Goal: Information Seeking & Learning: Learn about a topic

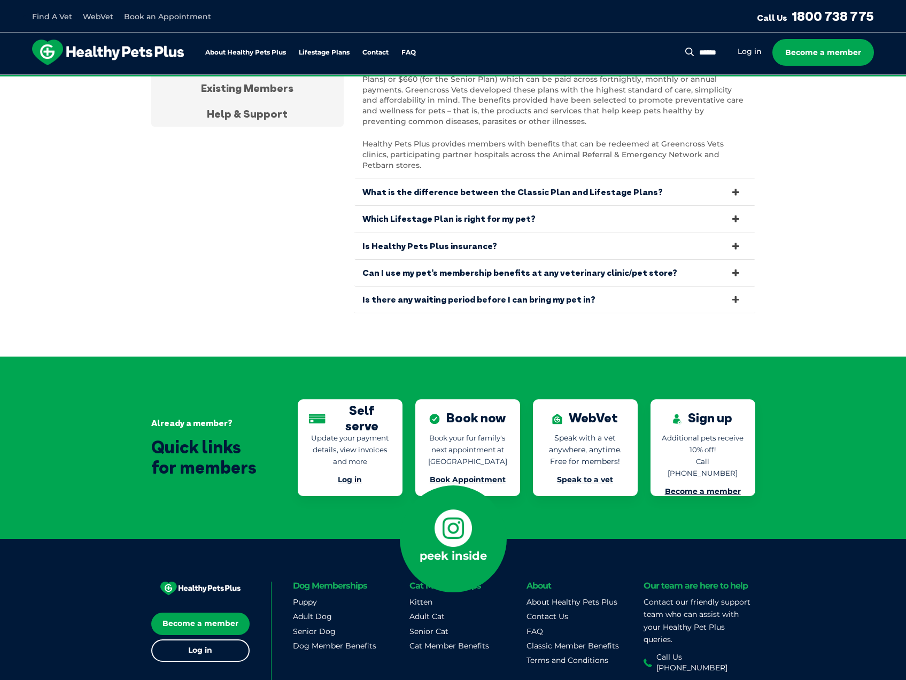
scroll to position [2217, 0]
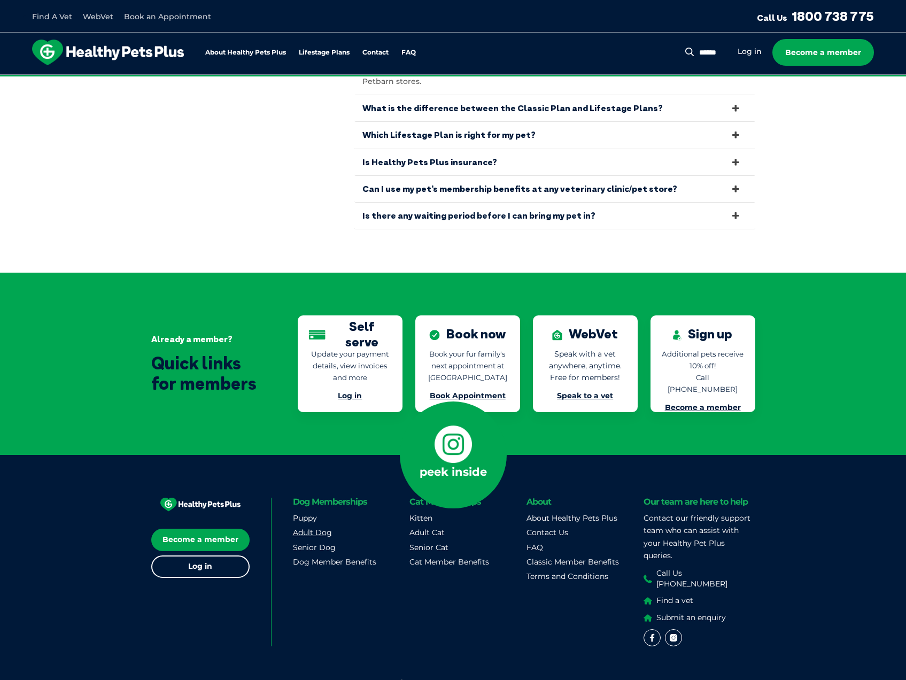
click at [321, 527] on link "Adult Dog" at bounding box center [312, 532] width 39 height 10
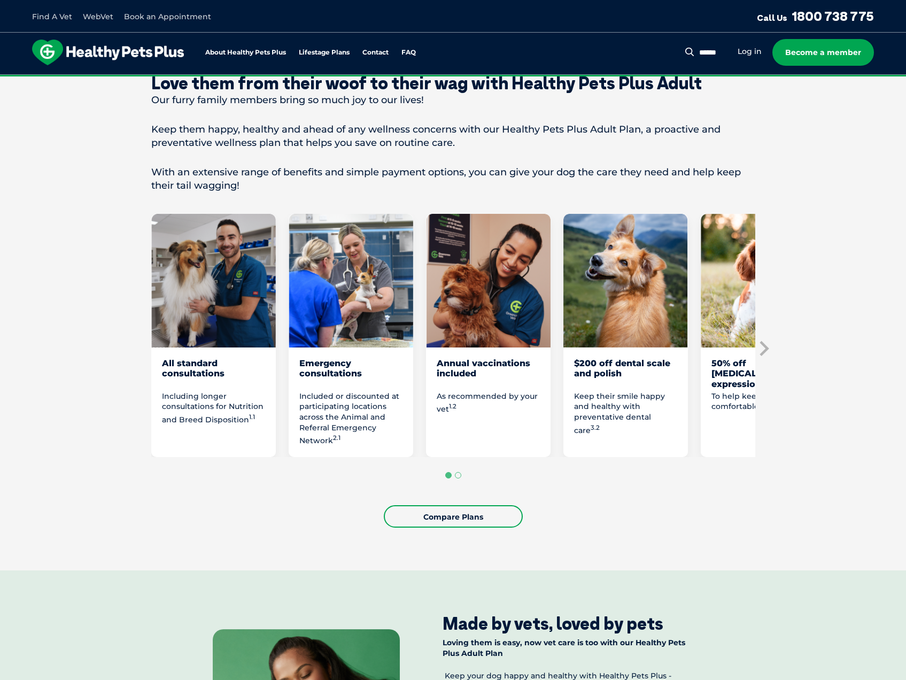
scroll to position [481, 0]
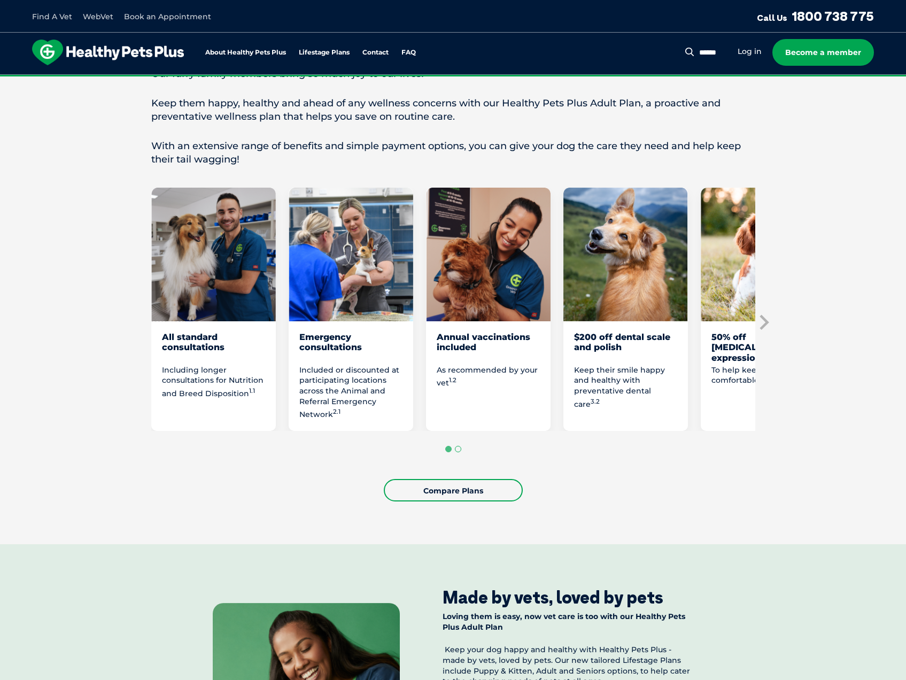
click at [458, 448] on button "Go to page 2" at bounding box center [458, 449] width 6 height 6
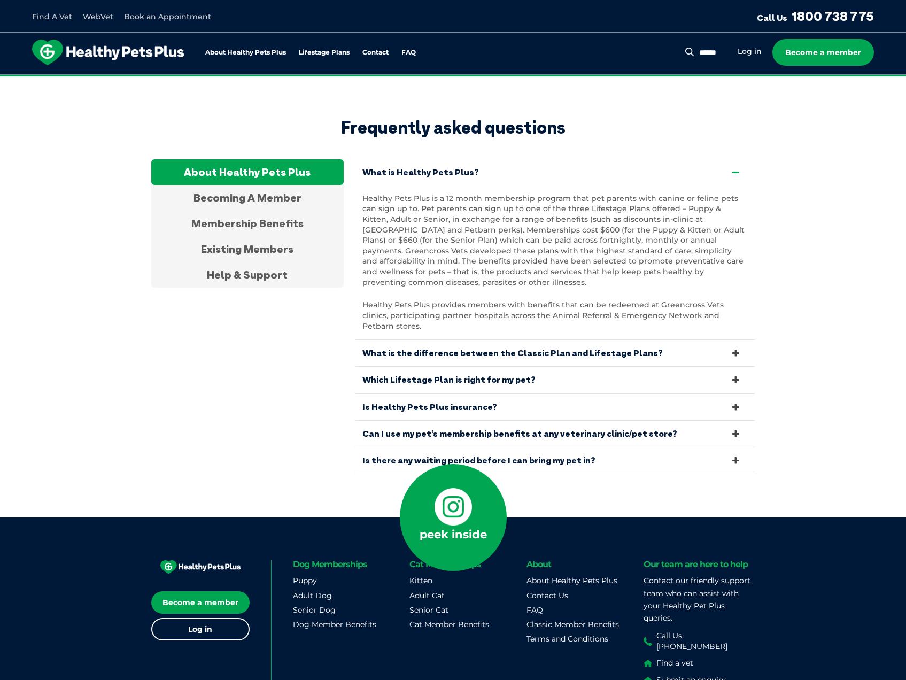
scroll to position [3533, 0]
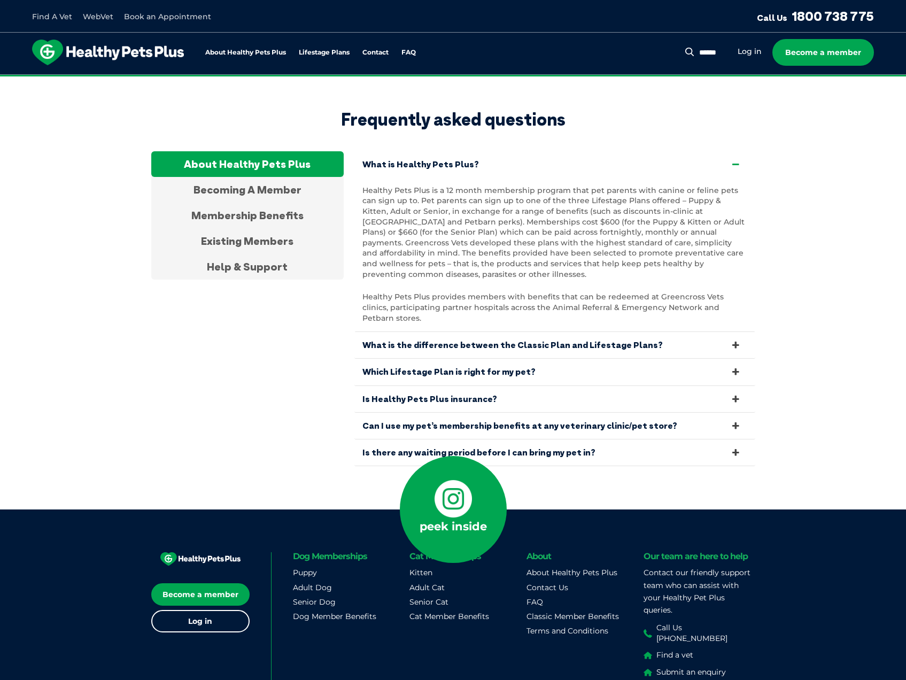
click at [731, 420] on icon at bounding box center [735, 425] width 12 height 10
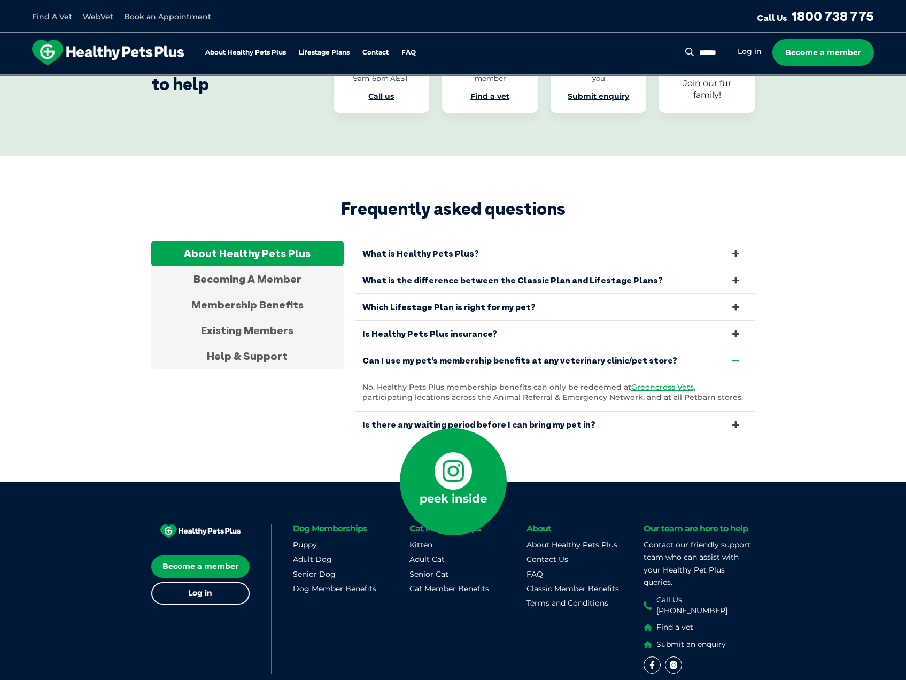
scroll to position [3426, 0]
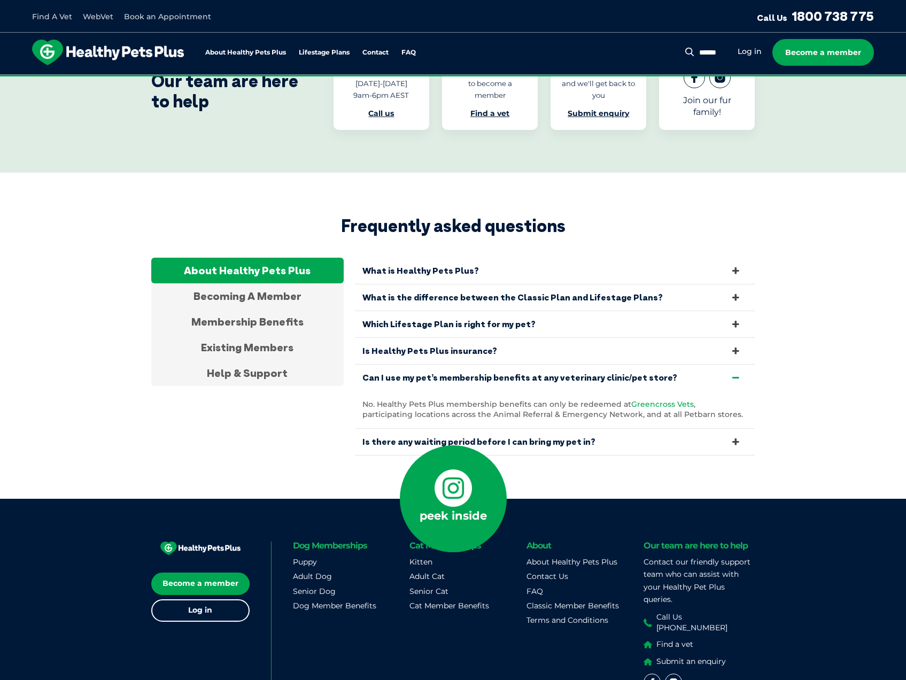
click at [654, 399] on span "Greencross Vets" at bounding box center [662, 404] width 63 height 10
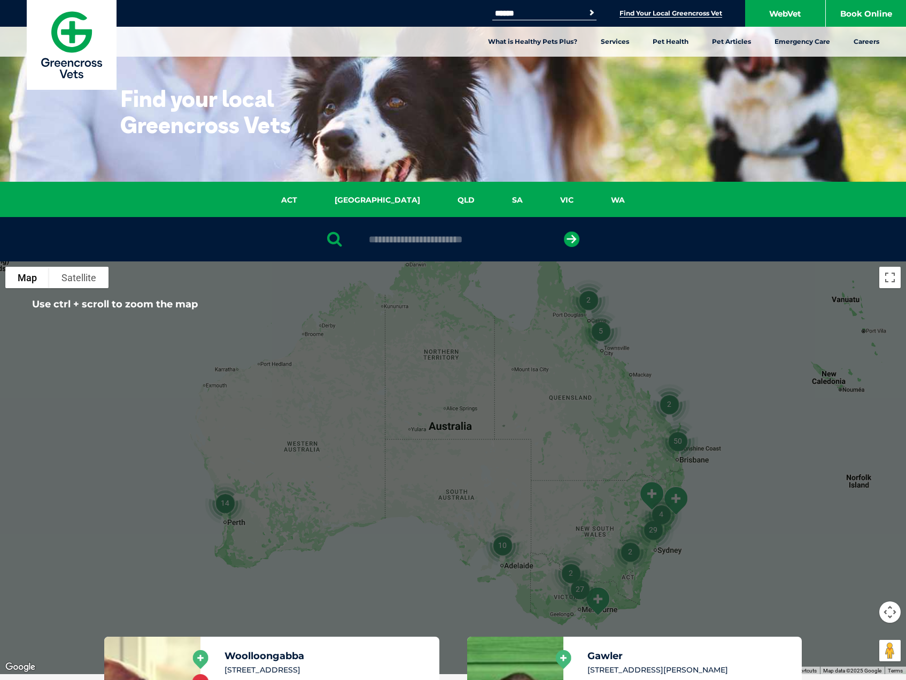
click at [680, 447] on img "50" at bounding box center [677, 440] width 49 height 49
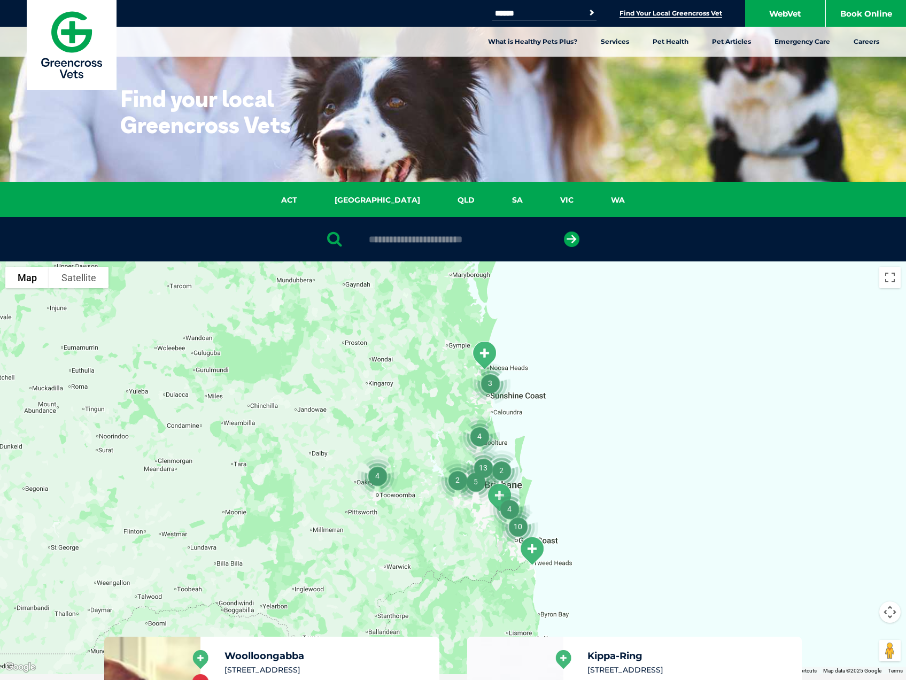
click at [483, 467] on img "13" at bounding box center [482, 467] width 49 height 49
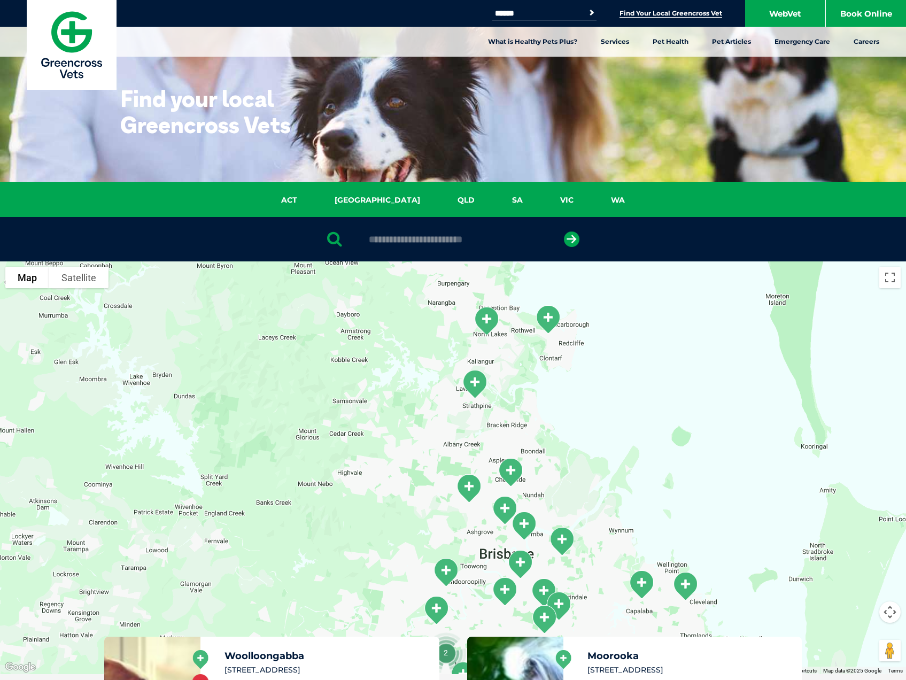
drag, startPoint x: 539, startPoint y: 340, endPoint x: 611, endPoint y: 497, distance: 173.6
click at [611, 497] on div at bounding box center [453, 467] width 906 height 412
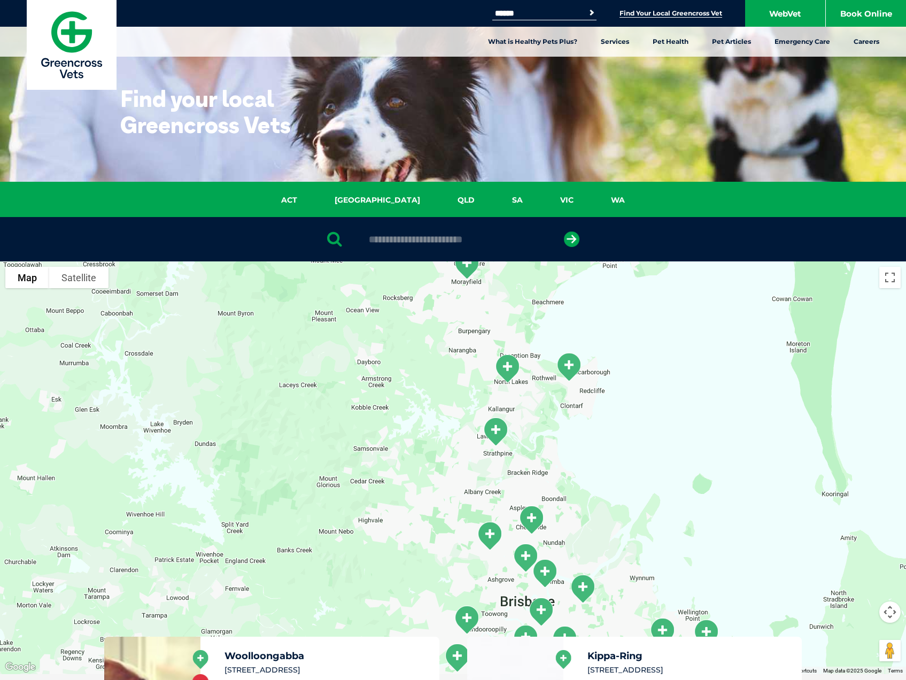
click at [502, 365] on img "North Lakes" at bounding box center [506, 368] width 35 height 38
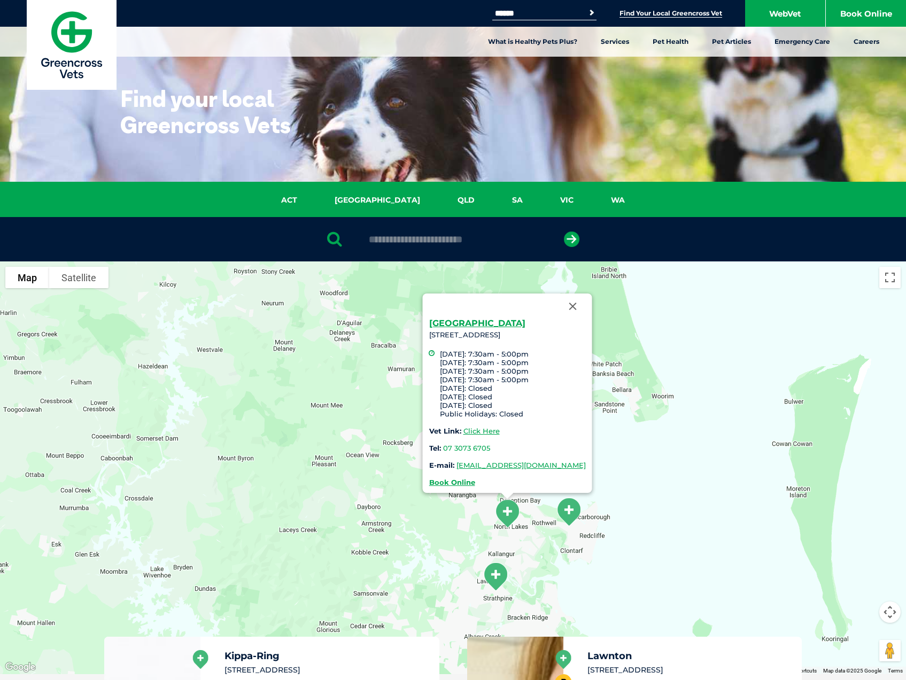
click at [610, 445] on div "North Lakes 54 Flinders Parade North Lakes, 4509 Monday: 7:30am - 5:00pm Tuesda…" at bounding box center [453, 467] width 906 height 412
click at [564, 310] on button "Close" at bounding box center [572, 306] width 26 height 26
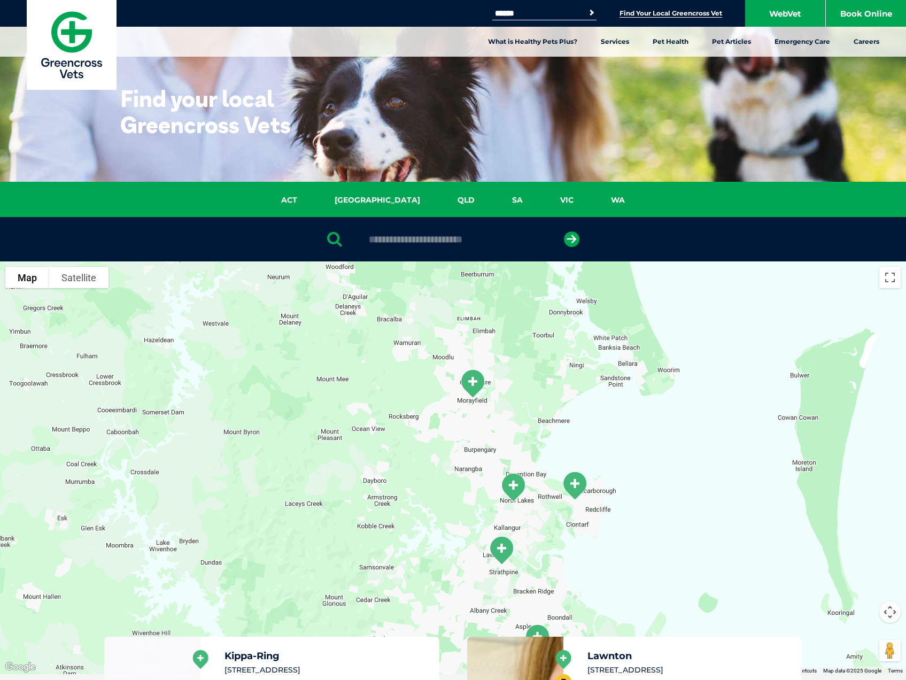
drag, startPoint x: 605, startPoint y: 457, endPoint x: 617, endPoint y: 426, distance: 32.5
click at [617, 426] on div at bounding box center [453, 467] width 906 height 412
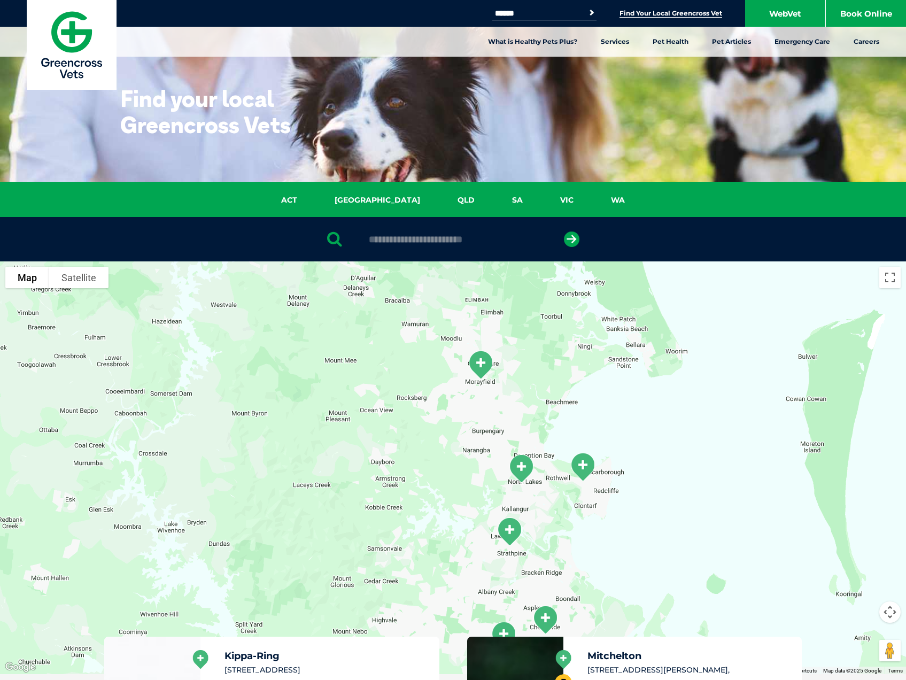
click at [520, 470] on img "North Lakes" at bounding box center [520, 468] width 35 height 38
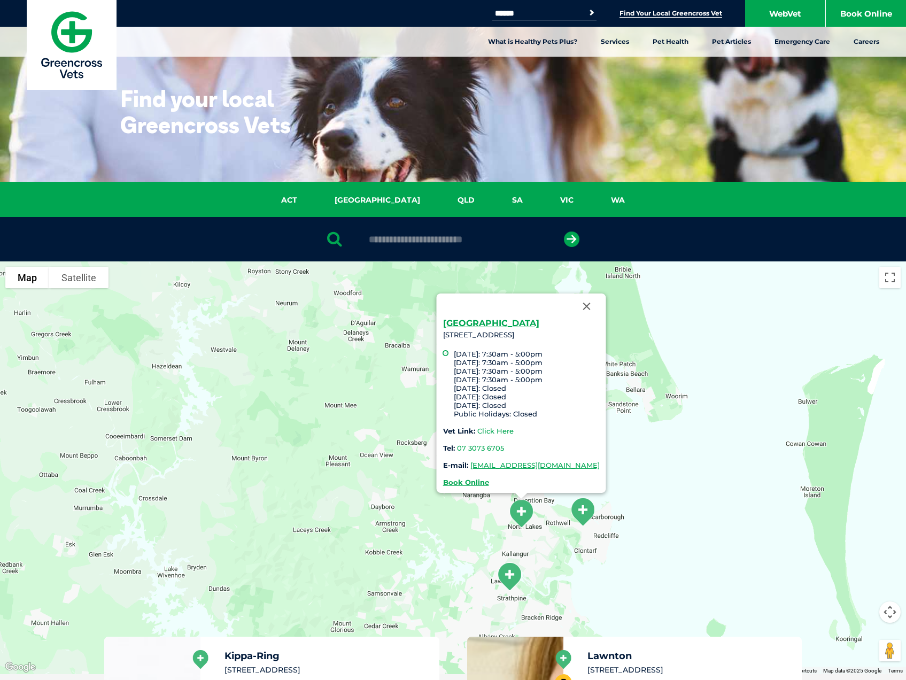
click at [502, 431] on link "Click Here" at bounding box center [495, 430] width 36 height 9
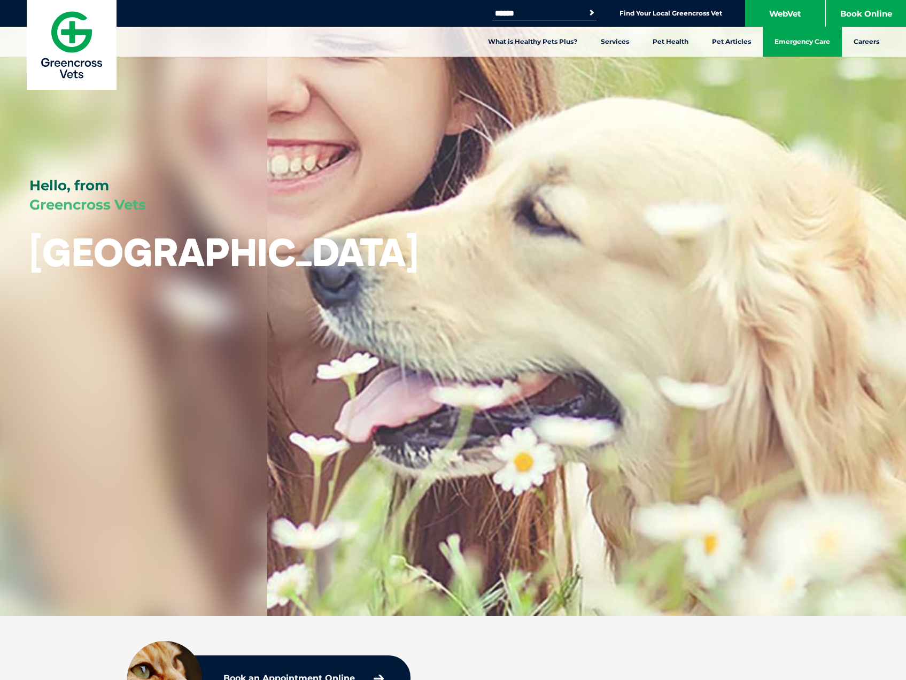
click at [799, 37] on link "Emergency Care" at bounding box center [801, 42] width 79 height 30
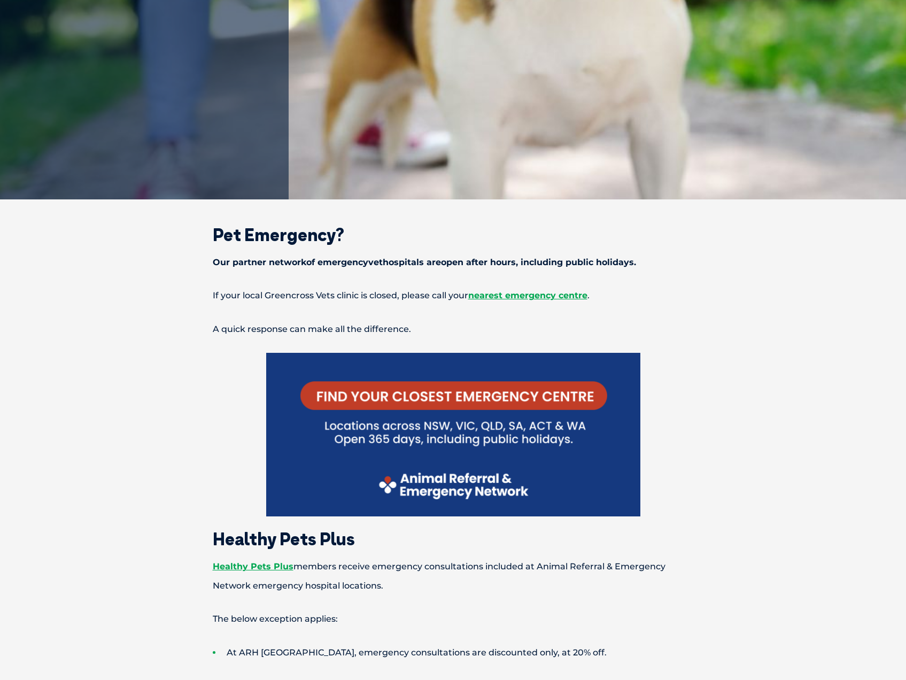
scroll to position [374, 0]
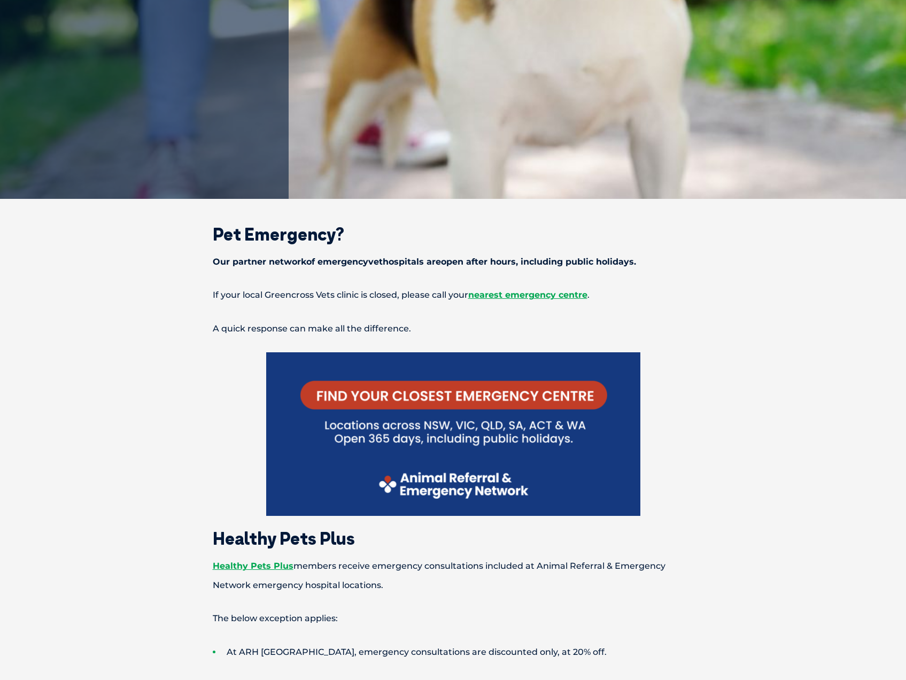
click at [397, 398] on img at bounding box center [453, 433] width 374 height 163
